Goal: Task Accomplishment & Management: Use online tool/utility

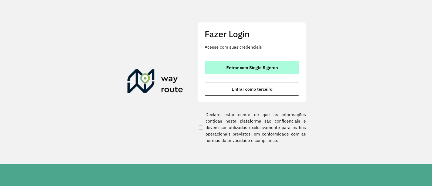
click at [252, 69] on span "Entrar com Single Sign-on" at bounding box center [252, 67] width 52 height 4
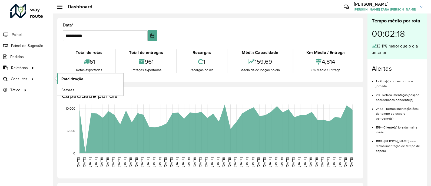
click at [68, 76] on span "Roteirização" at bounding box center [72, 79] width 22 height 6
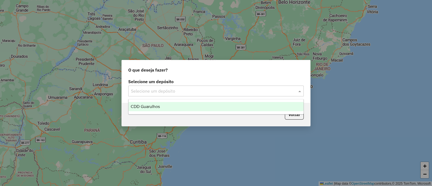
click at [161, 94] on input "text" at bounding box center [210, 91] width 159 height 6
click at [169, 108] on div "CDD Guarulhos" at bounding box center [216, 106] width 175 height 9
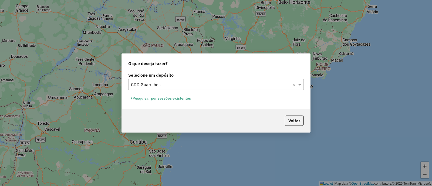
click at [165, 99] on button "Pesquisar por sessões existentes" at bounding box center [160, 98] width 65 height 8
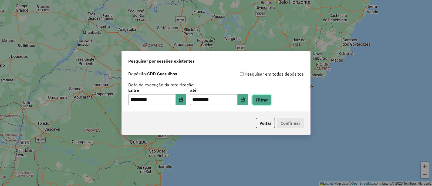
click at [272, 100] on button "Filtrar" at bounding box center [261, 100] width 19 height 10
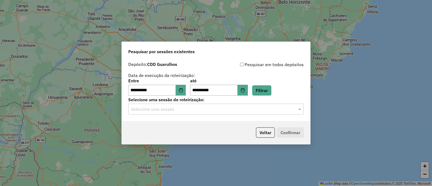
click at [263, 108] on input "text" at bounding box center [210, 109] width 159 height 6
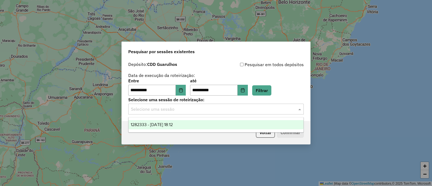
click at [159, 124] on span "1282333 - 25/09/2025 18:12" at bounding box center [152, 124] width 42 height 5
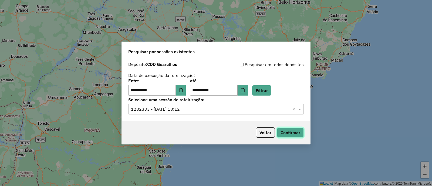
click at [291, 133] on button "Confirmar" at bounding box center [290, 133] width 27 height 10
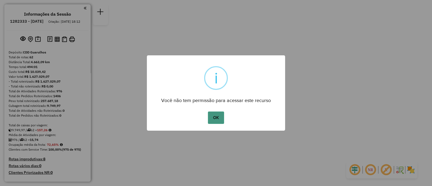
click at [221, 120] on button "OK" at bounding box center [216, 118] width 16 height 12
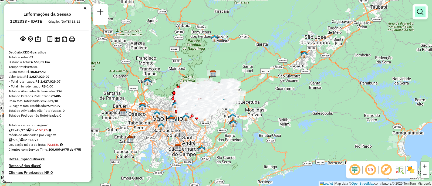
click at [420, 13] on em at bounding box center [420, 12] width 6 height 6
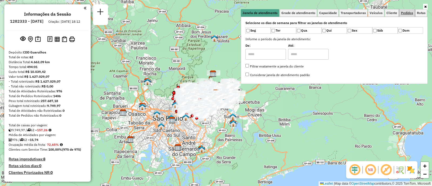
click at [408, 12] on span "Pedidos" at bounding box center [407, 12] width 12 height 3
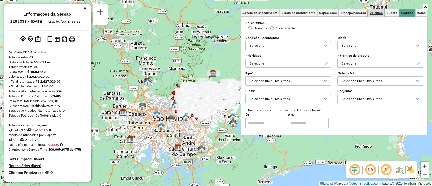
click at [378, 12] on span "Veículos" at bounding box center [376, 12] width 13 height 3
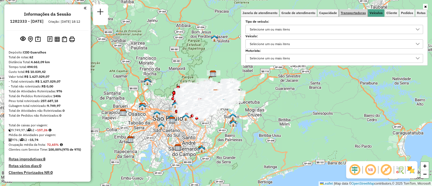
click at [359, 12] on span "Transportadoras" at bounding box center [353, 12] width 25 height 3
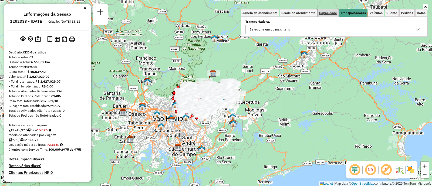
click at [333, 11] on span "Capacidade" at bounding box center [328, 12] width 18 height 3
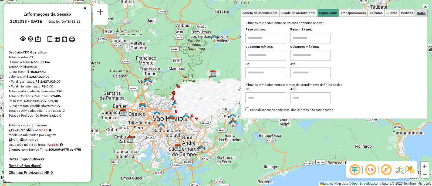
click at [426, 12] on span "Rotas" at bounding box center [421, 12] width 9 height 3
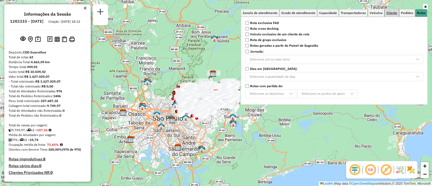
click at [395, 15] on link "Cliente" at bounding box center [392, 13] width 14 height 8
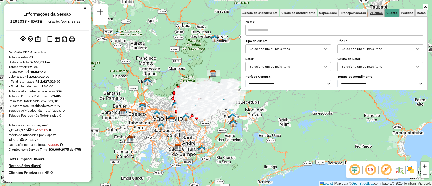
click at [381, 11] on span "Veículos" at bounding box center [376, 12] width 13 height 3
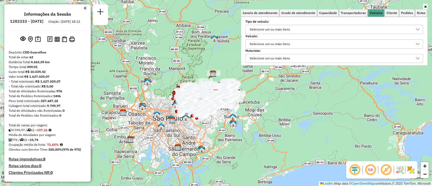
click at [292, 30] on div "Selecione um ou mais itens" at bounding box center [270, 29] width 44 height 9
type input "***"
click at [416, 42] on icon "Close" at bounding box center [415, 41] width 4 height 4
click at [295, 42] on div "Selecione um ou mais itens" at bounding box center [330, 44] width 165 height 9
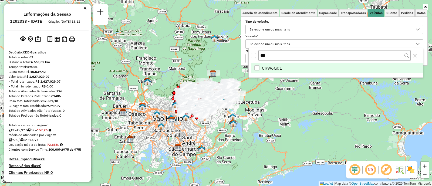
type input "***"
click at [282, 69] on span "CRW6G01" at bounding box center [272, 68] width 20 height 6
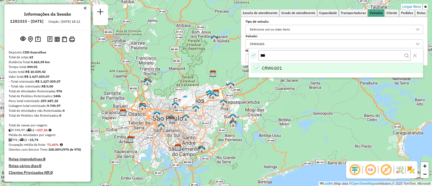
click at [419, 44] on icon at bounding box center [418, 44] width 4 height 4
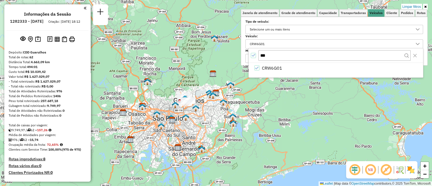
click at [406, 55] on icon at bounding box center [407, 56] width 4 height 4
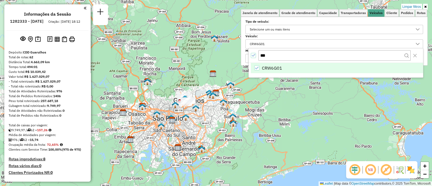
click at [319, 67] on li "CRW6G01" at bounding box center [337, 68] width 172 height 10
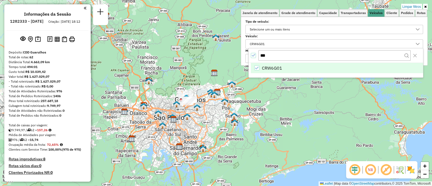
drag, startPoint x: 199, startPoint y: 131, endPoint x: 235, endPoint y: 121, distance: 37.8
click at [235, 123] on div "Limpar filtros Janela de atendimento Grade de atendimento Capacidade Transporta…" at bounding box center [216, 93] width 432 height 186
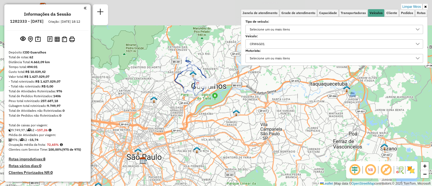
drag, startPoint x: 192, startPoint y: 77, endPoint x: 196, endPoint y: 105, distance: 28.1
click at [196, 105] on div "Limpar filtros Janela de atendimento Grade de atendimento Capacidade Transporta…" at bounding box center [216, 93] width 432 height 186
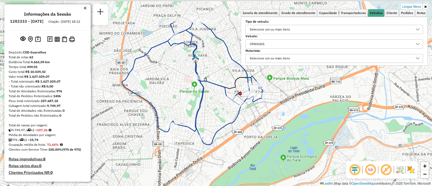
drag, startPoint x: 209, startPoint y: 28, endPoint x: 214, endPoint y: 69, distance: 41.7
click at [214, 69] on div "Limpar filtros Janela de atendimento Grade de atendimento Capacidade Transporta…" at bounding box center [216, 93] width 432 height 186
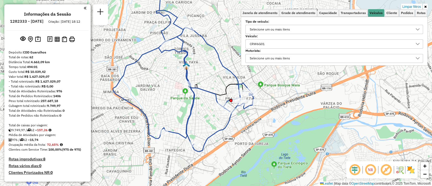
drag, startPoint x: 211, startPoint y: 59, endPoint x: 201, endPoint y: 69, distance: 13.6
click at [201, 69] on div "Limpar filtros Janela de atendimento Grade de atendimento Capacidade Transporta…" at bounding box center [216, 93] width 432 height 186
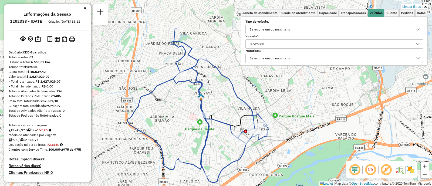
drag, startPoint x: 202, startPoint y: 67, endPoint x: 223, endPoint y: 110, distance: 47.6
click at [223, 110] on div "Limpar filtros Janela de atendimento Grade de atendimento Capacidade Transporta…" at bounding box center [216, 93] width 432 height 186
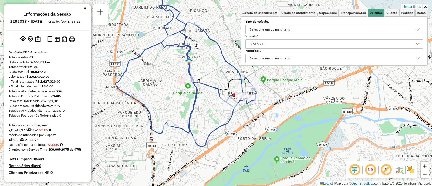
drag, startPoint x: 225, startPoint y: 120, endPoint x: 205, endPoint y: 96, distance: 30.9
click at [205, 96] on div "Limpar filtros Janela de atendimento Grade de atendimento Capacidade Transporta…" at bounding box center [216, 93] width 432 height 186
